Goal: Information Seeking & Learning: Find specific fact

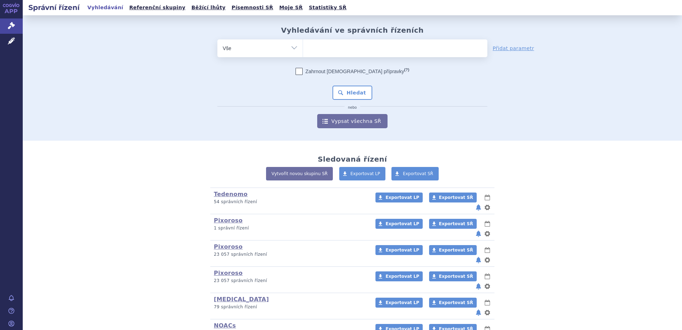
type input "0211125"
select select "0211125"
click at [363, 91] on button "Hledat" at bounding box center [352, 93] width 40 height 14
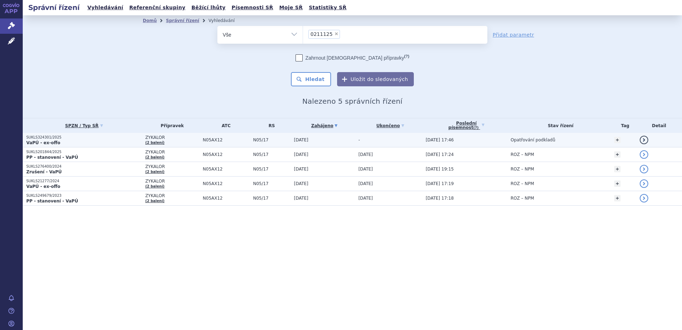
click at [231, 141] on span "N05AX12" at bounding box center [226, 139] width 47 height 5
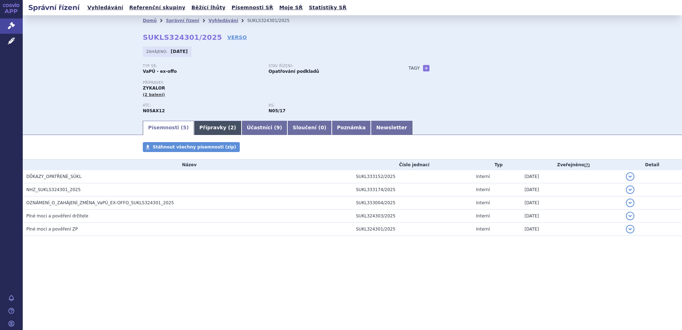
click at [211, 129] on link "Přípravky ( 2 )" at bounding box center [217, 128] width 47 height 14
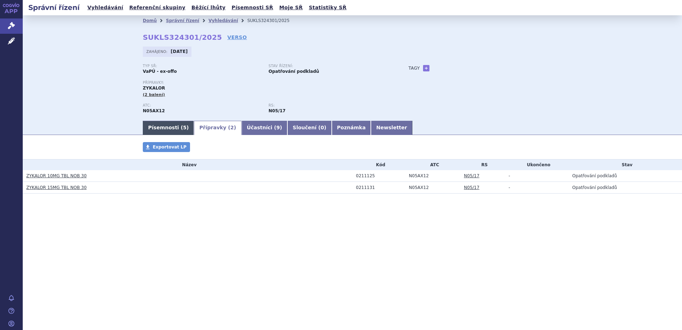
click at [183, 127] on span "5" at bounding box center [185, 128] width 4 height 6
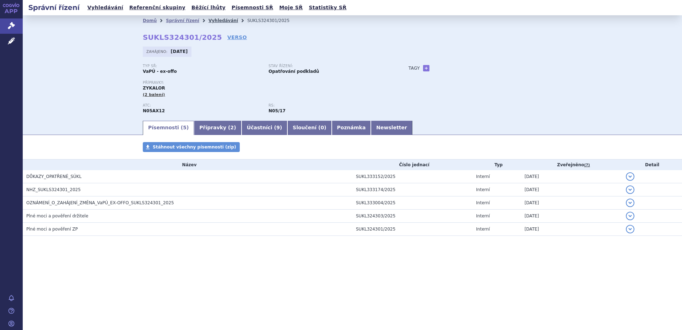
click at [208, 22] on link "Vyhledávání" at bounding box center [222, 20] width 29 height 5
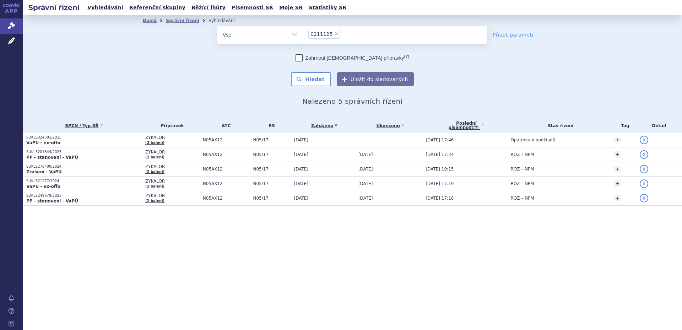
click at [334, 33] on span "×" at bounding box center [336, 34] width 4 height 4
click at [303, 33] on select "0211125" at bounding box center [303, 35] width 0 height 18
select select
type input "0116108"
select select "0116108"
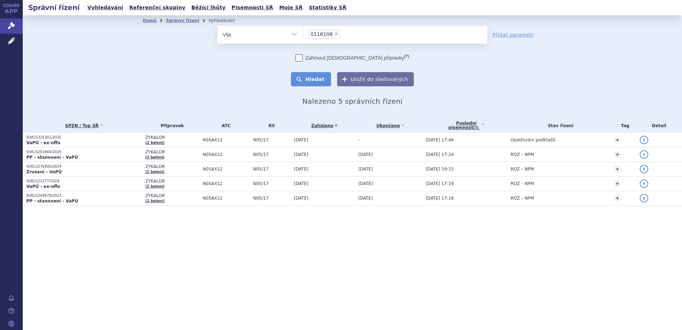
click at [310, 74] on button "Hledat" at bounding box center [311, 79] width 40 height 14
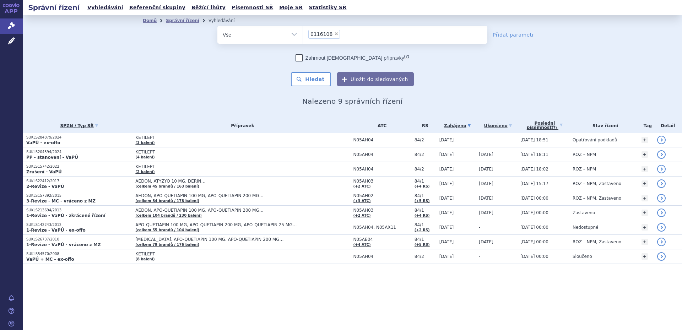
click at [184, 135] on span "KETILEPT" at bounding box center [224, 137] width 178 height 5
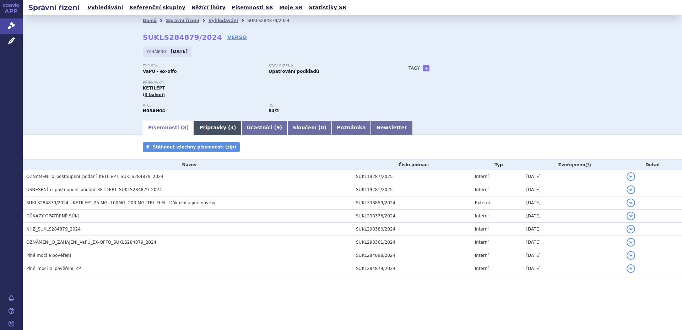
click at [200, 127] on link "Přípravky ( 3 )" at bounding box center [217, 128] width 47 height 14
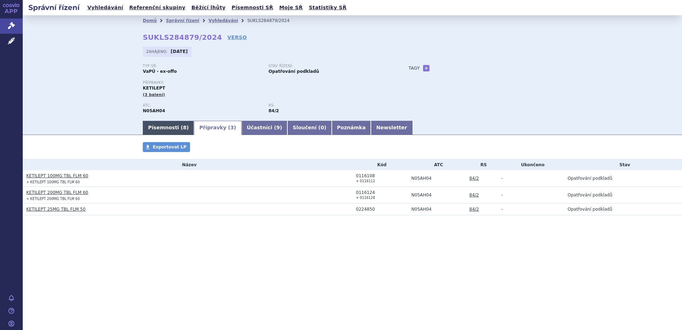
click at [181, 126] on link "Písemnosti ( 8 )" at bounding box center [168, 128] width 51 height 14
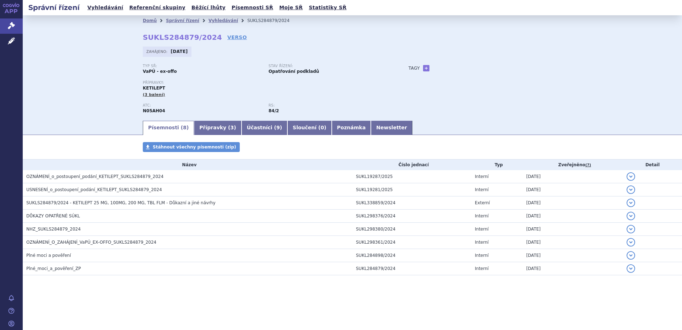
click at [153, 87] on span "KETILEPT" at bounding box center [154, 88] width 22 height 5
copy span "KETILEPT"
